Goal: Information Seeking & Learning: Learn about a topic

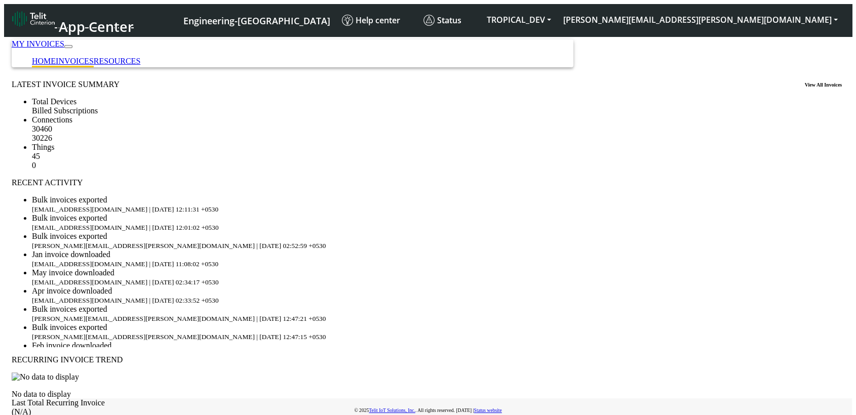
click at [94, 57] on link "INVOICES" at bounding box center [75, 61] width 38 height 9
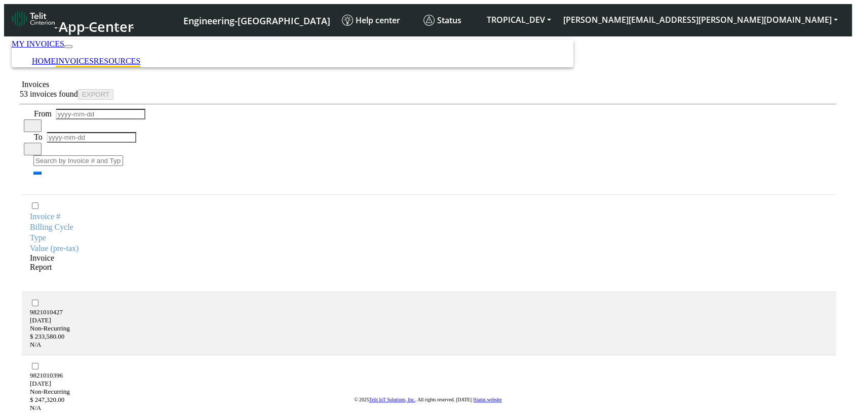
click at [140, 57] on link "RESOURCES" at bounding box center [117, 61] width 47 height 9
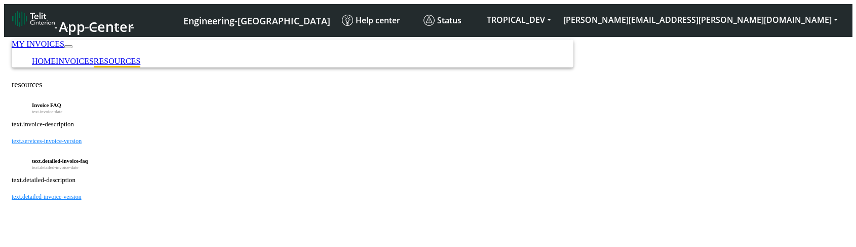
drag, startPoint x: 229, startPoint y: 202, endPoint x: 216, endPoint y: 123, distance: 80.0
click at [216, 115] on div "Invoice FAQ text.invoice-date" at bounding box center [428, 108] width 832 height 13
copy h6 "Invoice FAQ"
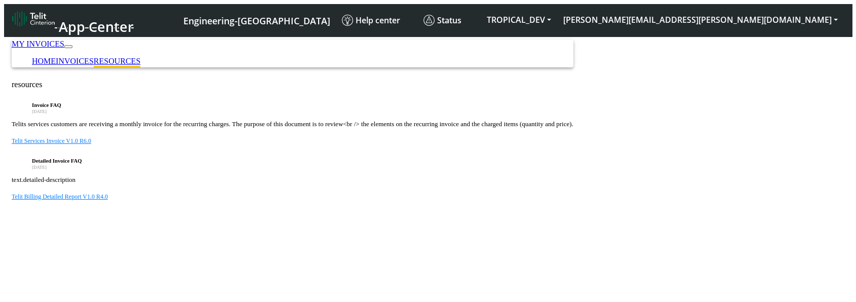
scroll to position [21, 0]
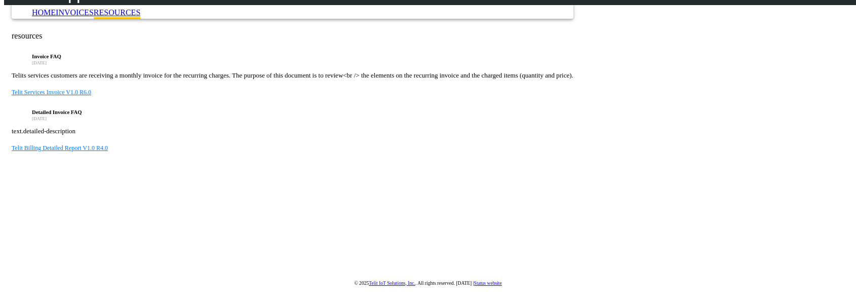
drag, startPoint x: 288, startPoint y: 200, endPoint x: 215, endPoint y: 202, distance: 72.9
click at [215, 135] on article "text.detailed-description" at bounding box center [428, 131] width 832 height 8
copy article "detailed-description"
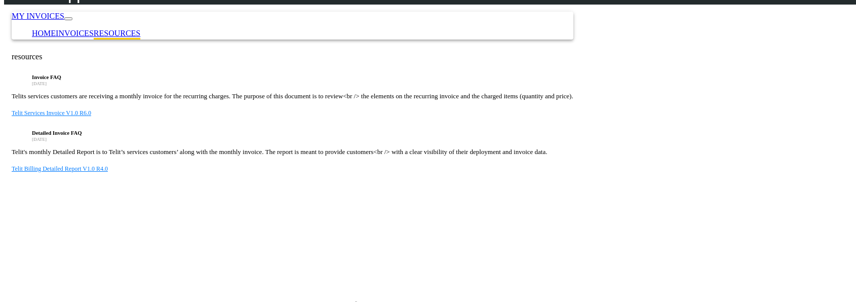
scroll to position [21, 0]
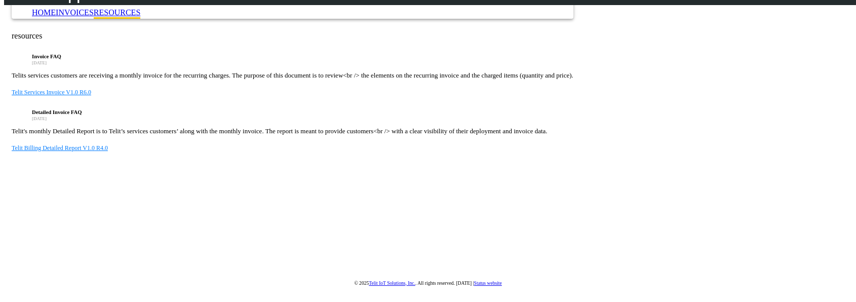
click at [344, 122] on div "Detailed Invoice FAQ [DATE]" at bounding box center [428, 115] width 832 height 13
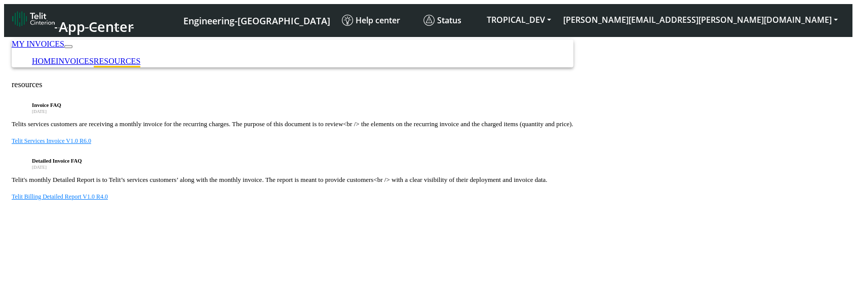
click at [506, 128] on article "Telits services customers are receiving a monthly invoice for the recurring cha…" at bounding box center [428, 124] width 832 height 8
click at [515, 145] on div "Invoice FAQ October 29, 2017 Telits services customers are receiving a monthly …" at bounding box center [428, 123] width 832 height 43
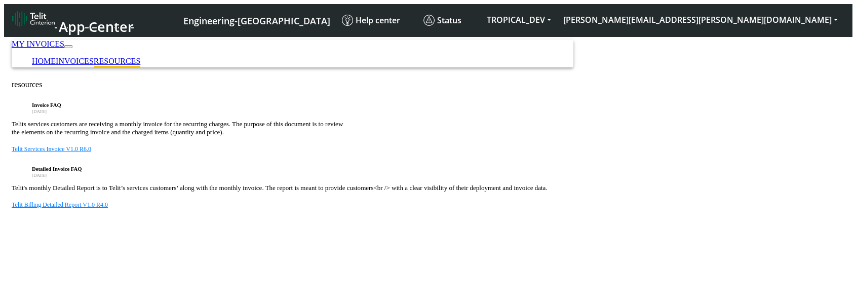
click at [506, 193] on div "Invoice FAQ [DATE] Telits services customers are receiving a monthly invoice fo…" at bounding box center [428, 155] width 832 height 107
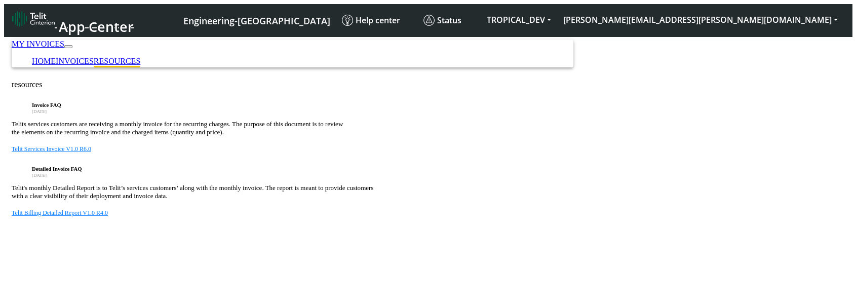
scroll to position [21, 0]
click at [63, 301] on div "resources Invoice FAQ [DATE] Telits services customers are receiving a monthly …" at bounding box center [428, 201] width 832 height 243
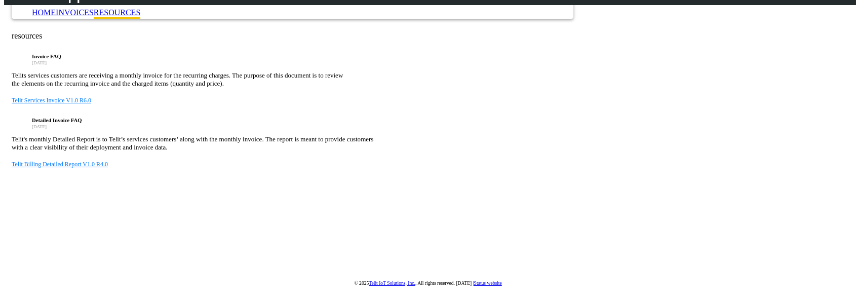
click at [455, 151] on article "Telit's monthly Detailed Report is to Telit’s services customers’ along with th…" at bounding box center [428, 143] width 832 height 16
click at [373, 104] on div "Invoice FAQ [DATE] Telits services customers are receiving a monthly invoice fo…" at bounding box center [428, 78] width 832 height 51
